Goal: Task Accomplishment & Management: Use online tool/utility

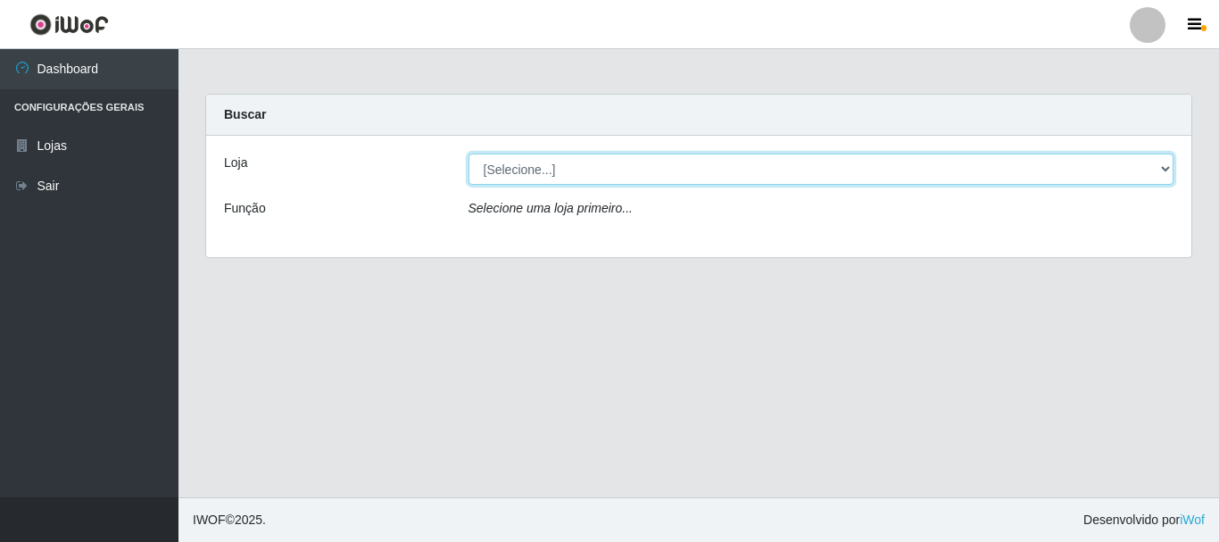
click at [508, 170] on select "[Selecione...] Super Vilton" at bounding box center [822, 168] width 706 height 31
select select "379"
click at [469, 153] on select "[Selecione...] Super Vilton" at bounding box center [822, 168] width 706 height 31
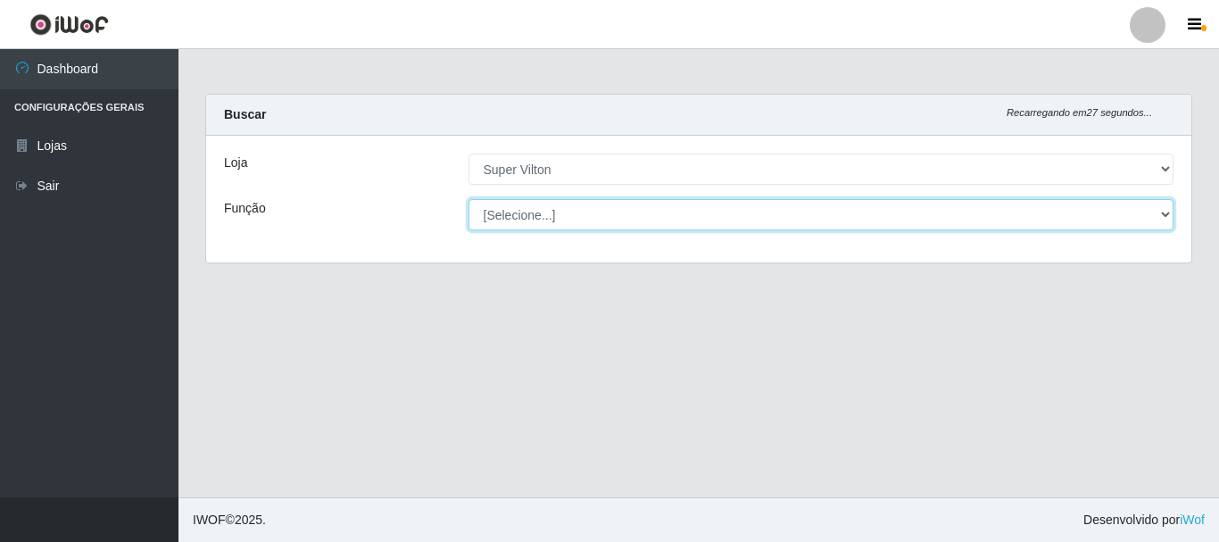
click at [1033, 210] on select "[Selecione...] ASG ASG + ASG ++ Auxiliar de Depósito Auxiliar de Depósito + Aux…" at bounding box center [822, 214] width 706 height 31
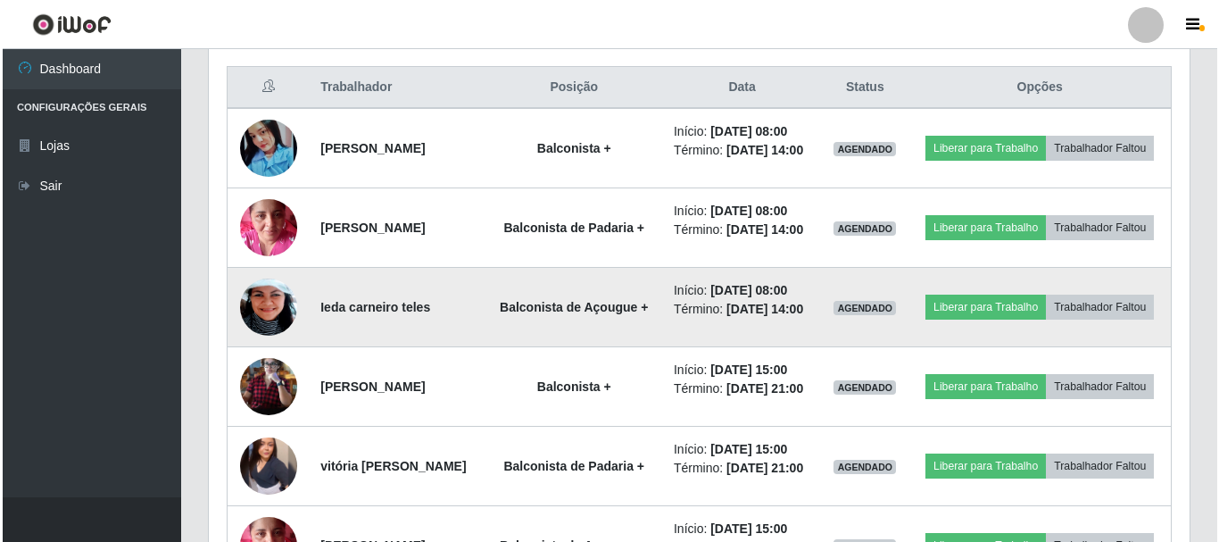
scroll to position [704, 0]
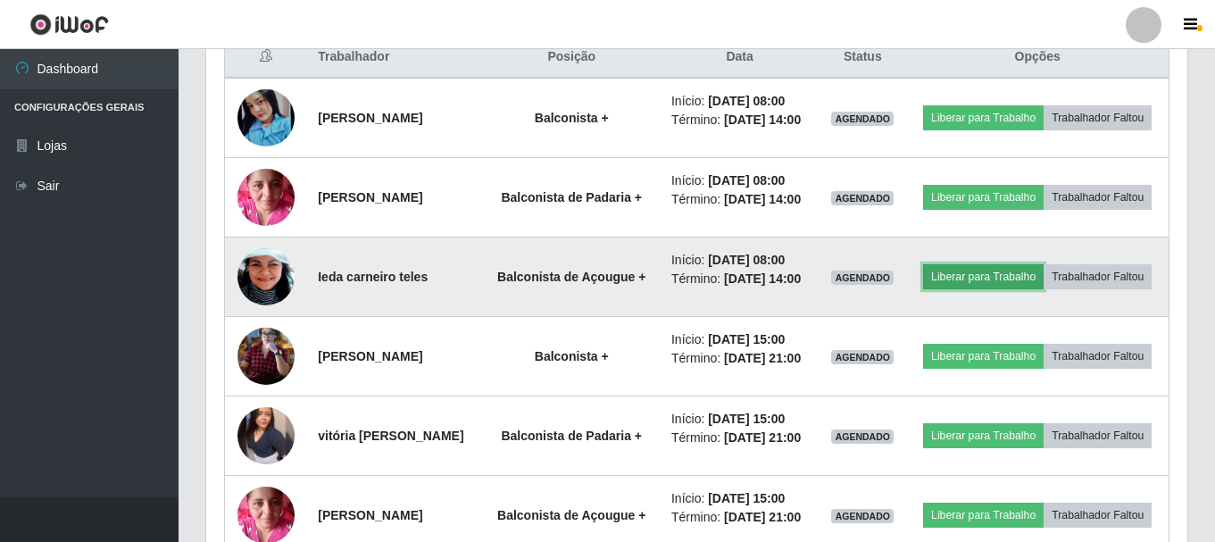
click at [1037, 289] on button "Liberar para Trabalho" at bounding box center [983, 276] width 120 height 25
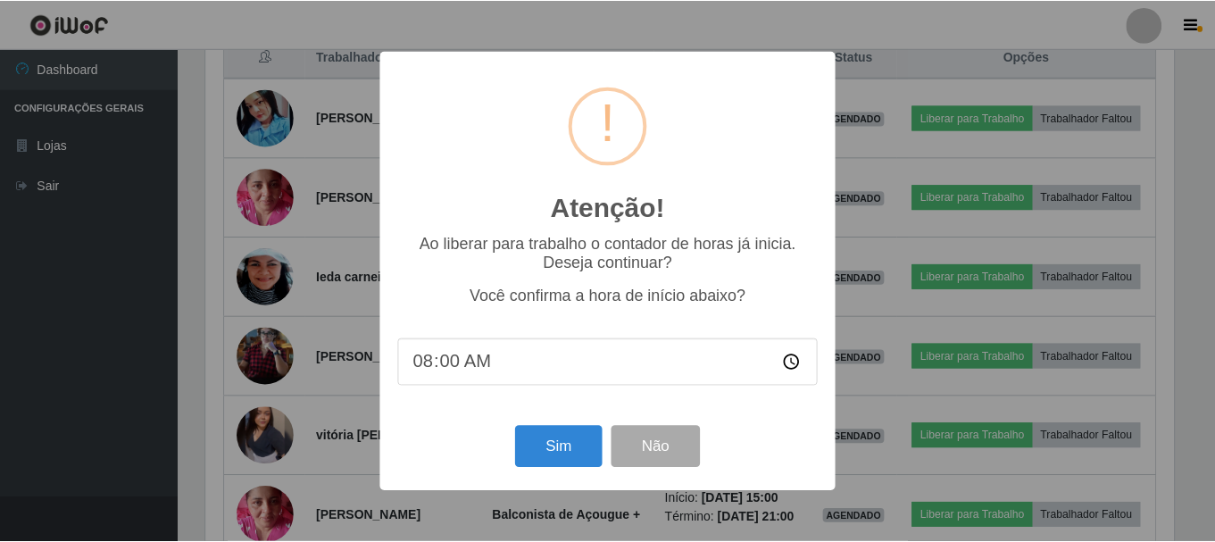
scroll to position [370, 972]
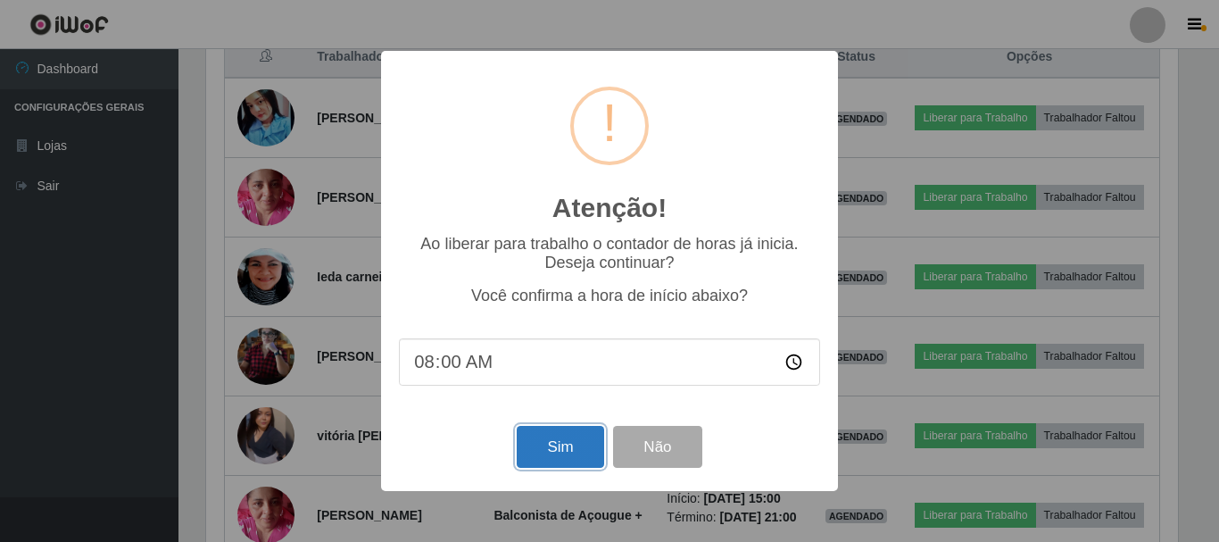
click at [546, 456] on button "Sim" at bounding box center [560, 447] width 87 height 42
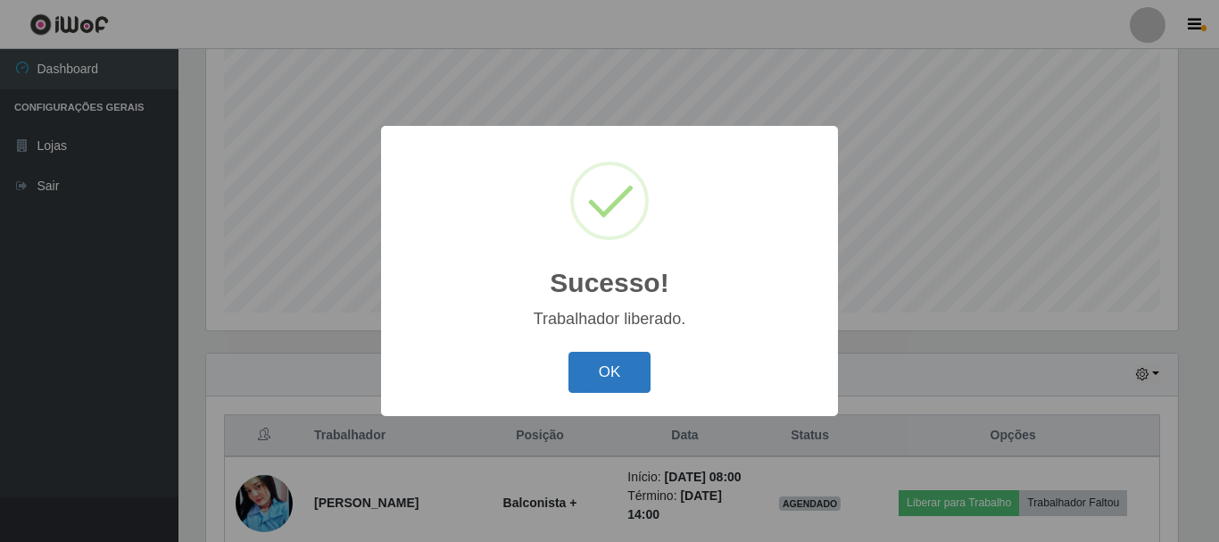
click at [633, 365] on button "OK" at bounding box center [609, 373] width 83 height 42
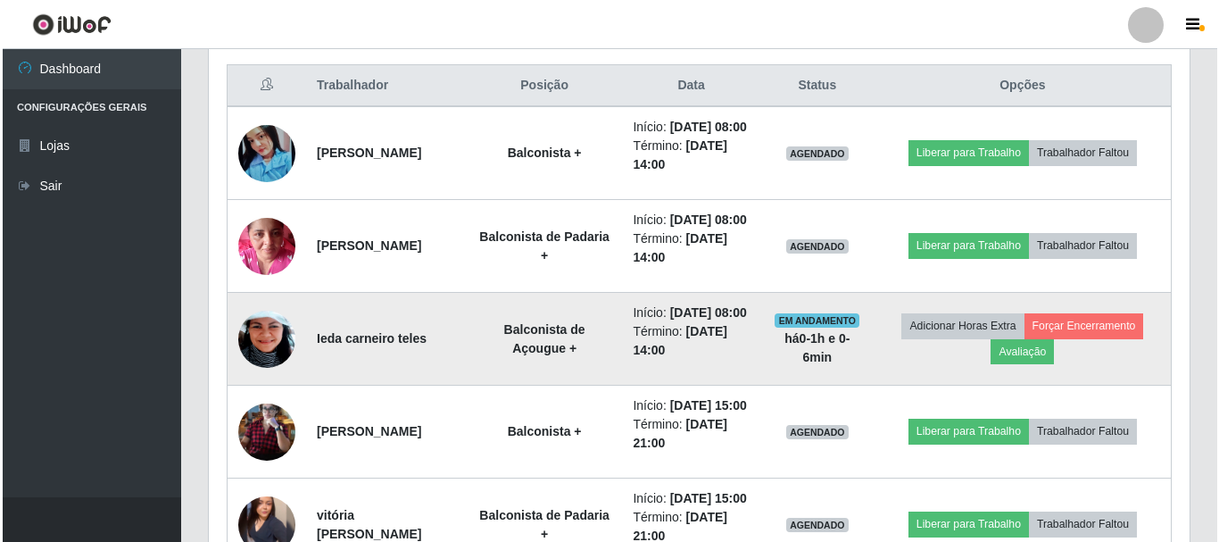
scroll to position [683, 0]
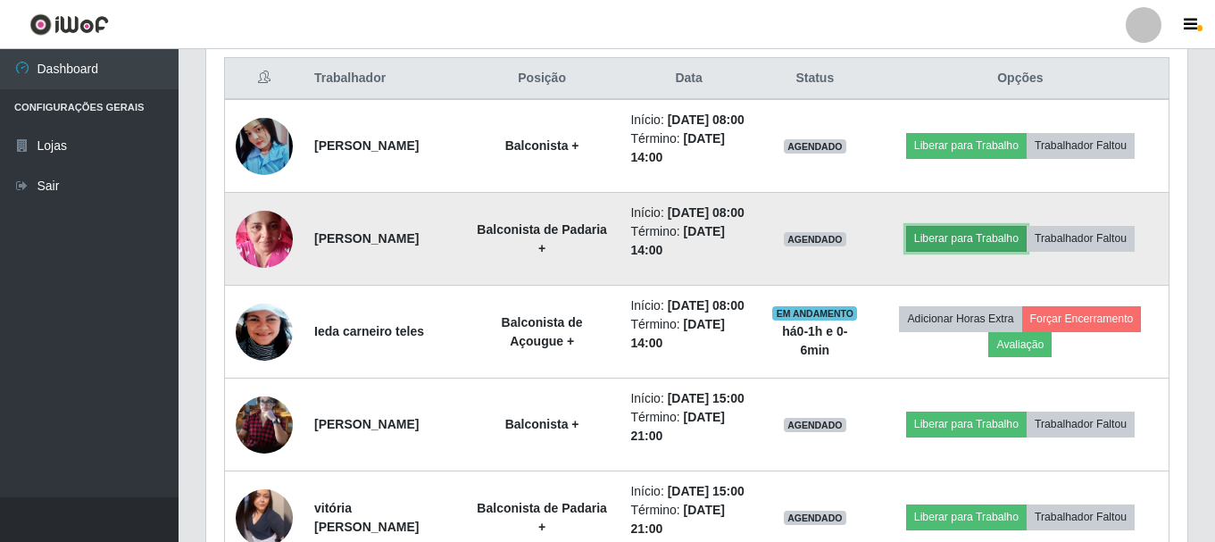
click at [999, 251] on button "Liberar para Trabalho" at bounding box center [966, 238] width 120 height 25
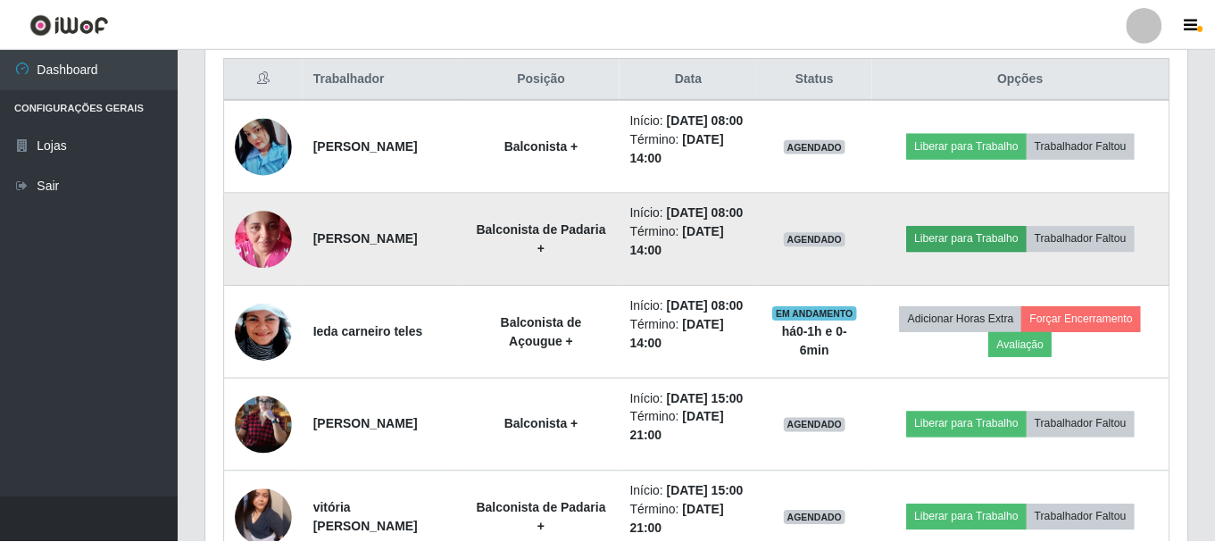
scroll to position [370, 972]
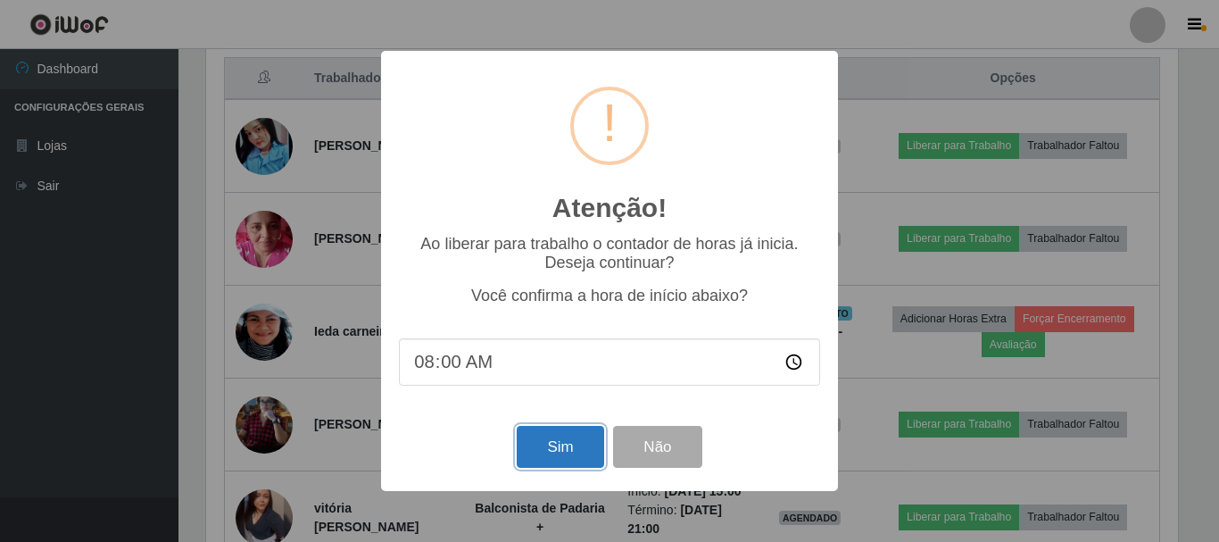
click at [546, 450] on button "Sim" at bounding box center [560, 447] width 87 height 42
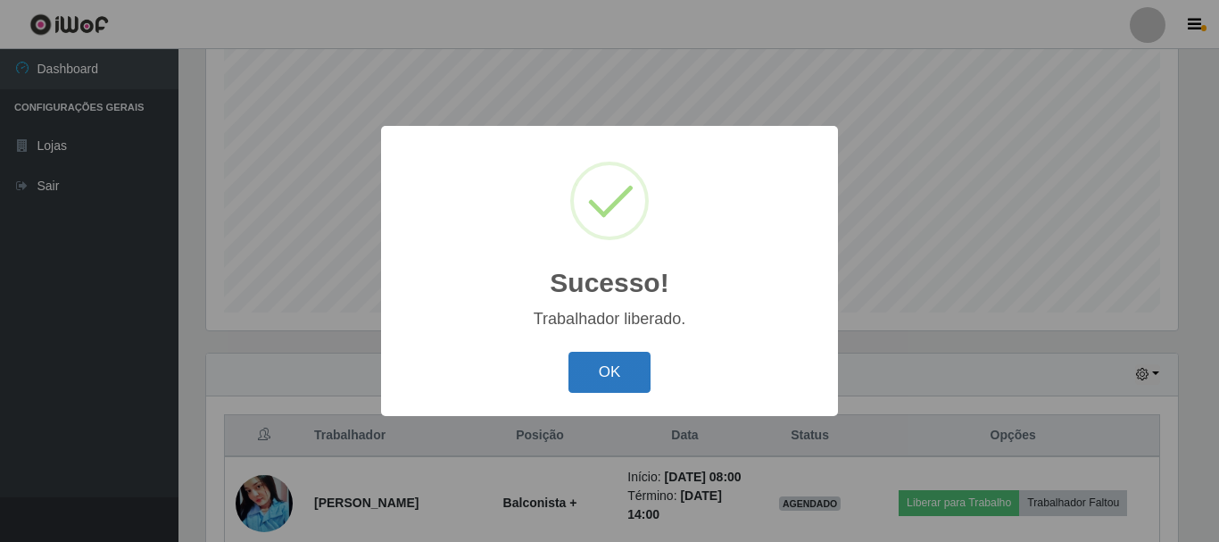
click at [598, 386] on button "OK" at bounding box center [609, 373] width 83 height 42
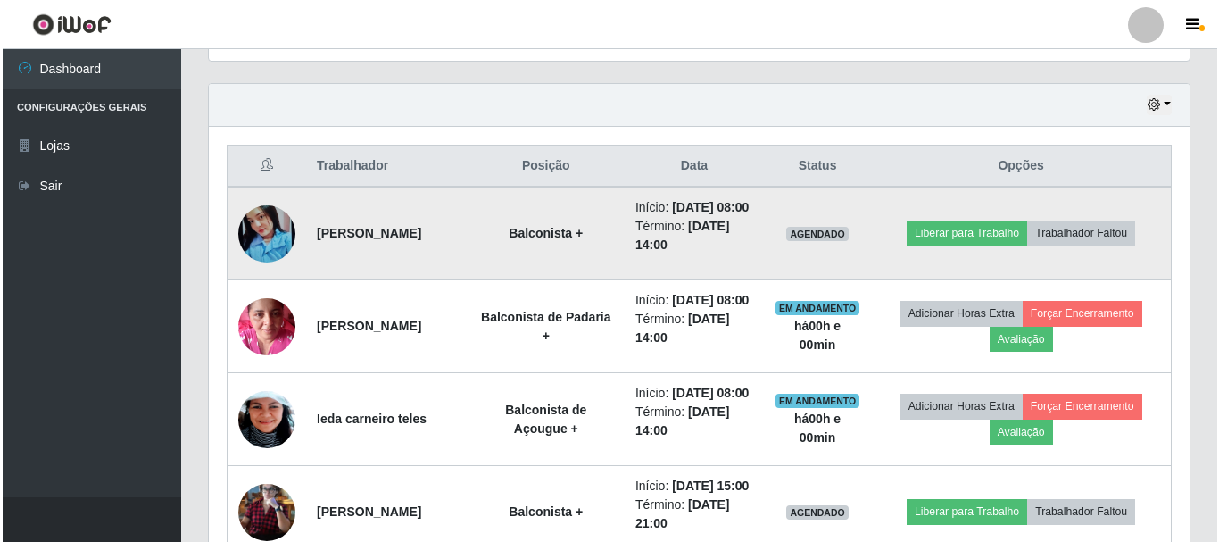
scroll to position [593, 0]
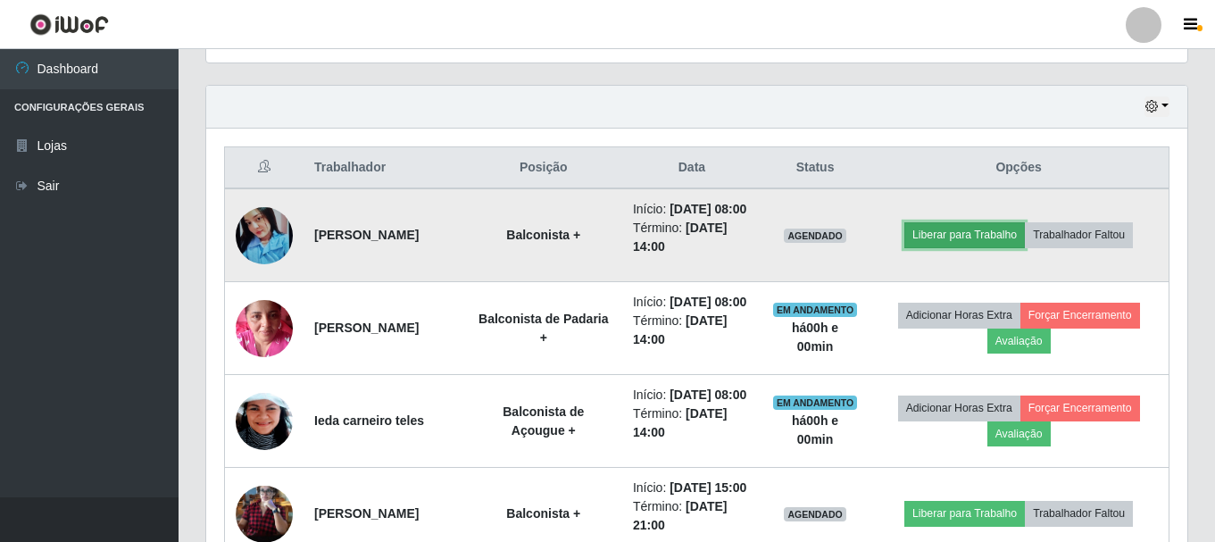
click at [1008, 242] on button "Liberar para Trabalho" at bounding box center [964, 234] width 120 height 25
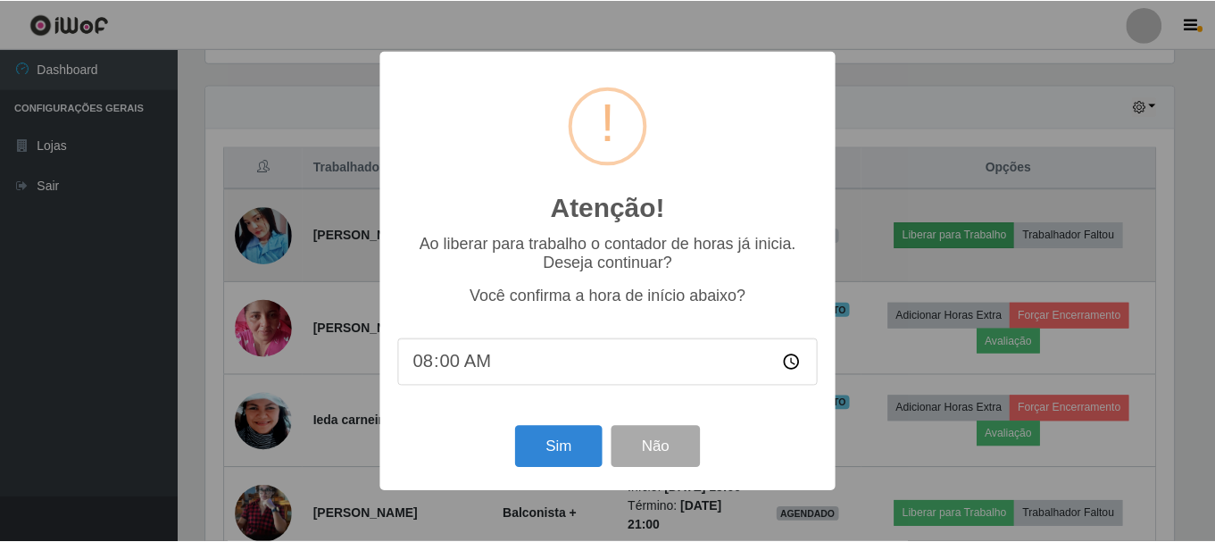
scroll to position [370, 972]
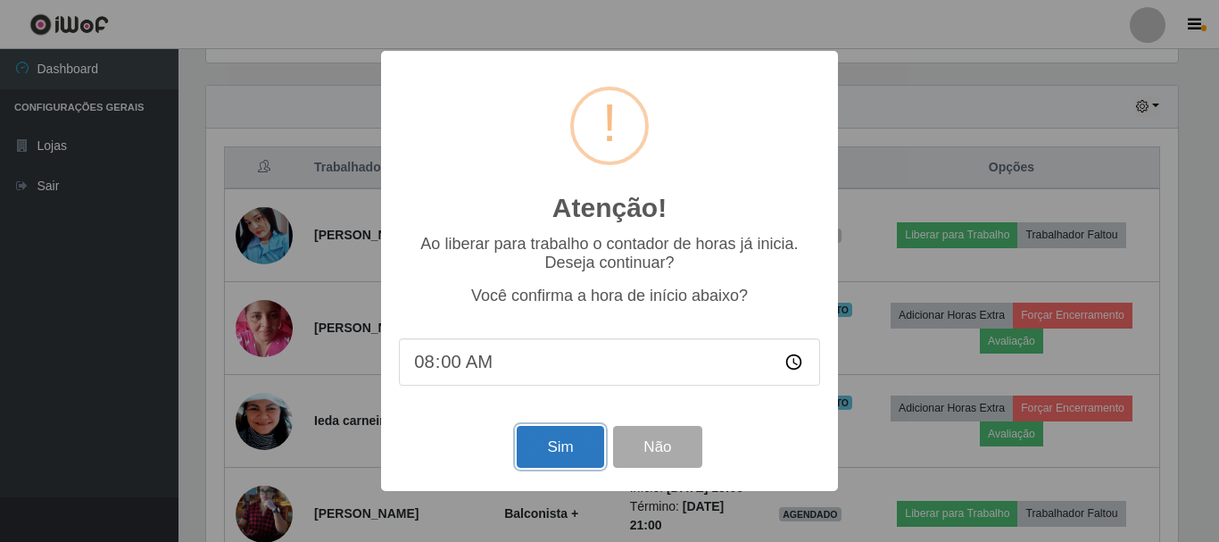
click at [577, 445] on button "Sim" at bounding box center [560, 447] width 87 height 42
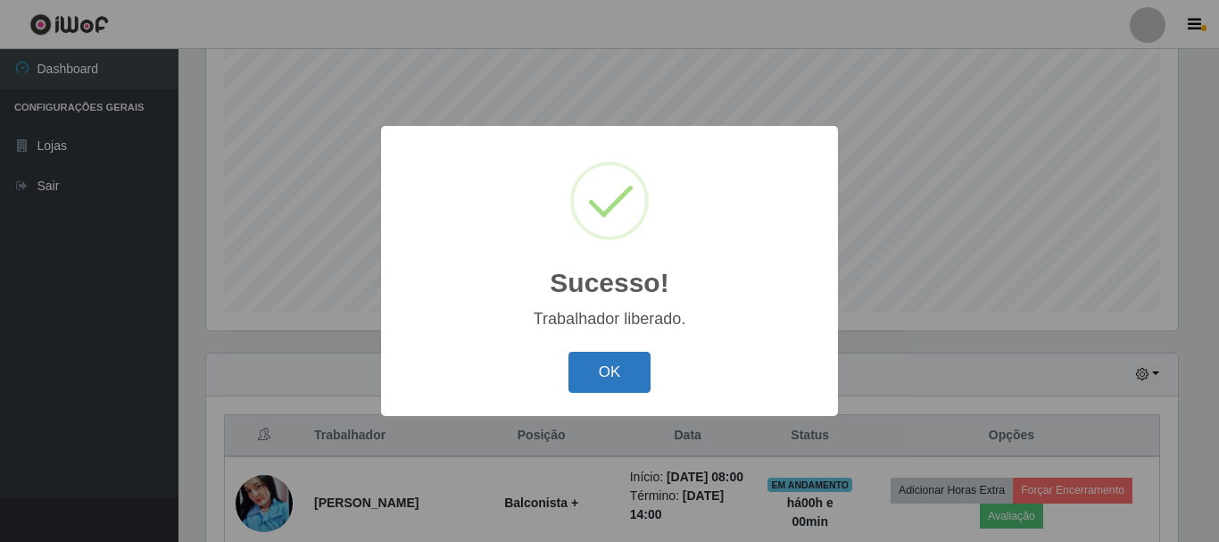
click at [585, 379] on button "OK" at bounding box center [609, 373] width 83 height 42
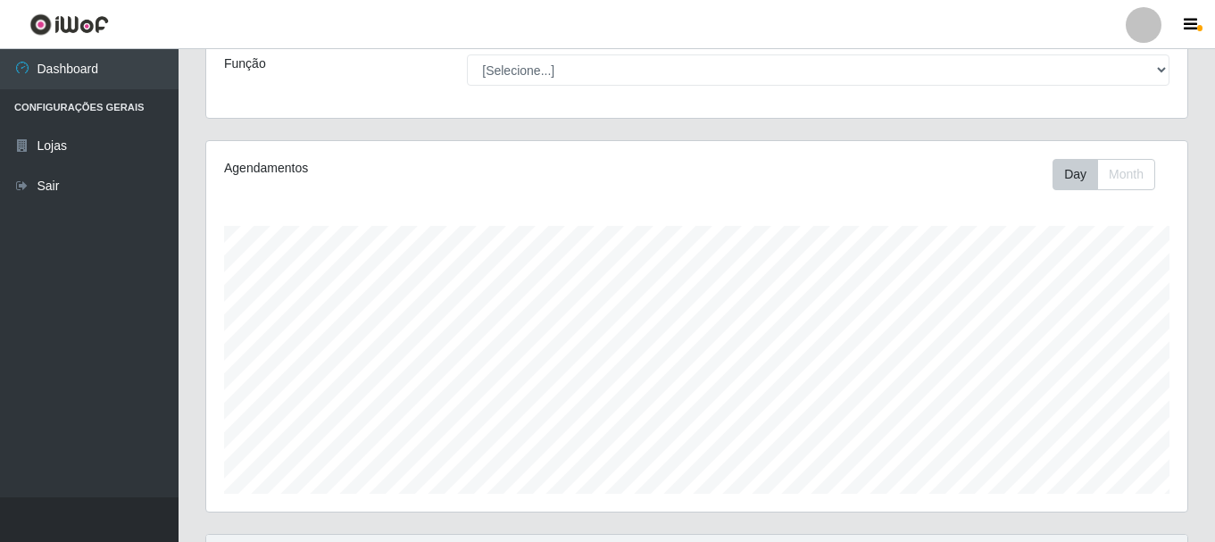
scroll to position [0, 0]
